Goal: Communication & Community: Answer question/provide support

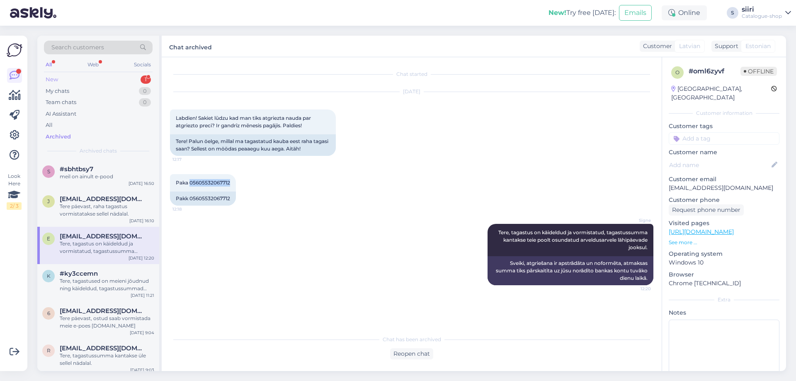
click at [60, 80] on div "New 1" at bounding box center [98, 80] width 109 height 12
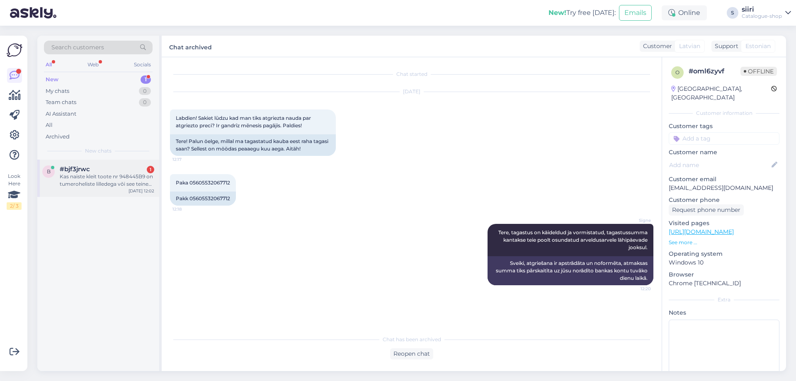
click at [87, 186] on div "Kas naiste kleit toote nr 948445B9 on tumeroheliste lilledega või see teine var…" at bounding box center [107, 180] width 94 height 15
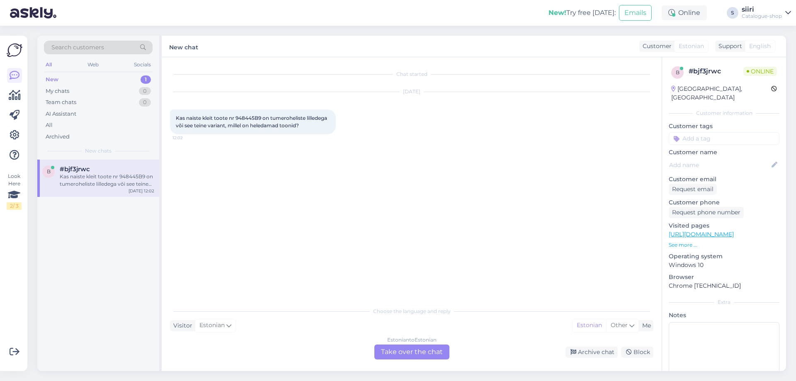
click at [237, 114] on div "Kas naiste kleit toote nr 948445B9 on tumeroheliste lilledega või see teine var…" at bounding box center [253, 121] width 166 height 25
drag, startPoint x: 235, startPoint y: 117, endPoint x: 256, endPoint y: 119, distance: 20.4
click at [256, 119] on span "Kas naiste kleit toote nr 948445B9 on tumeroheliste lilledega või see teine var…" at bounding box center [252, 122] width 152 height 14
copy span "948445"
click at [423, 350] on div "Estonian to Estonian Take over the chat" at bounding box center [411, 351] width 75 height 15
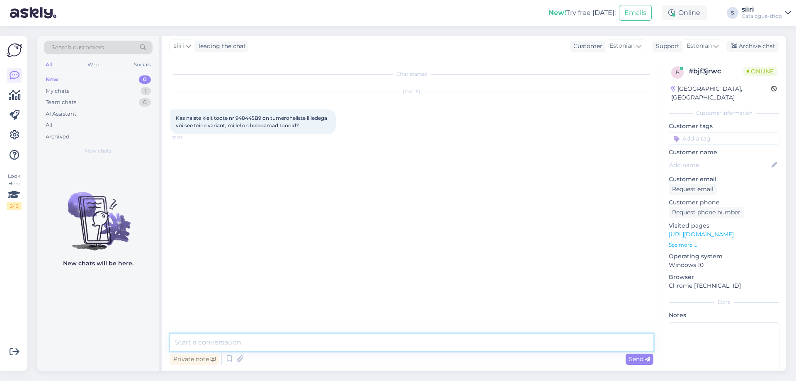
click at [191, 343] on textarea at bounding box center [411, 342] width 483 height 17
type textarea "kleidil on heledad lilled, mitte rohelised"
click at [638, 356] on span "Send" at bounding box center [639, 358] width 21 height 7
click at [201, 341] on textarea at bounding box center [411, 342] width 483 height 17
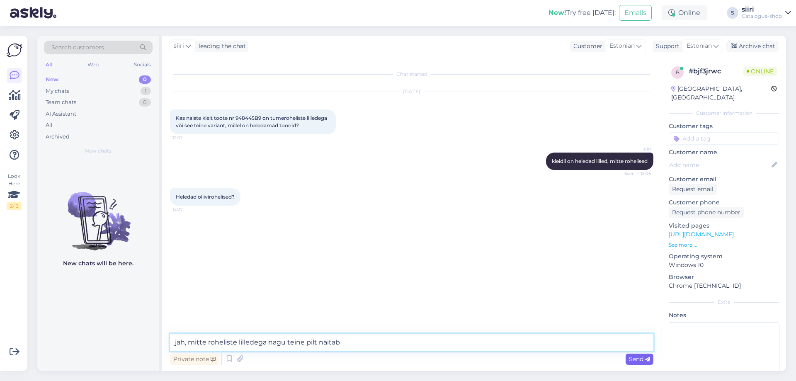
type textarea "jah, mitte roheliste lilledega nagu teine pilt näitab"
click at [637, 360] on span "Send" at bounding box center [639, 358] width 21 height 7
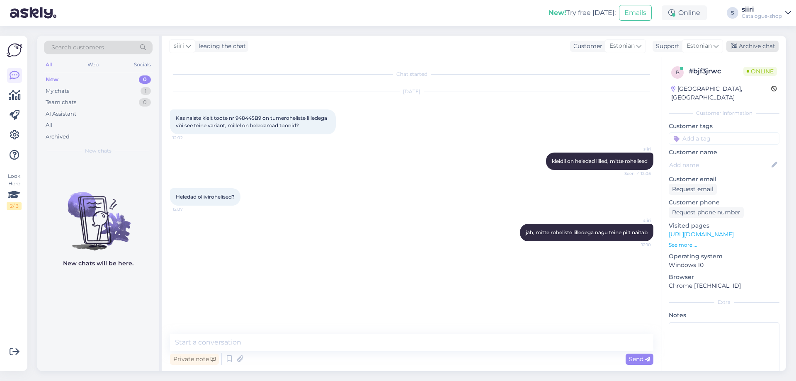
click at [759, 46] on div "Archive chat" at bounding box center [752, 46] width 52 height 11
